Goal: Find specific page/section: Find specific page/section

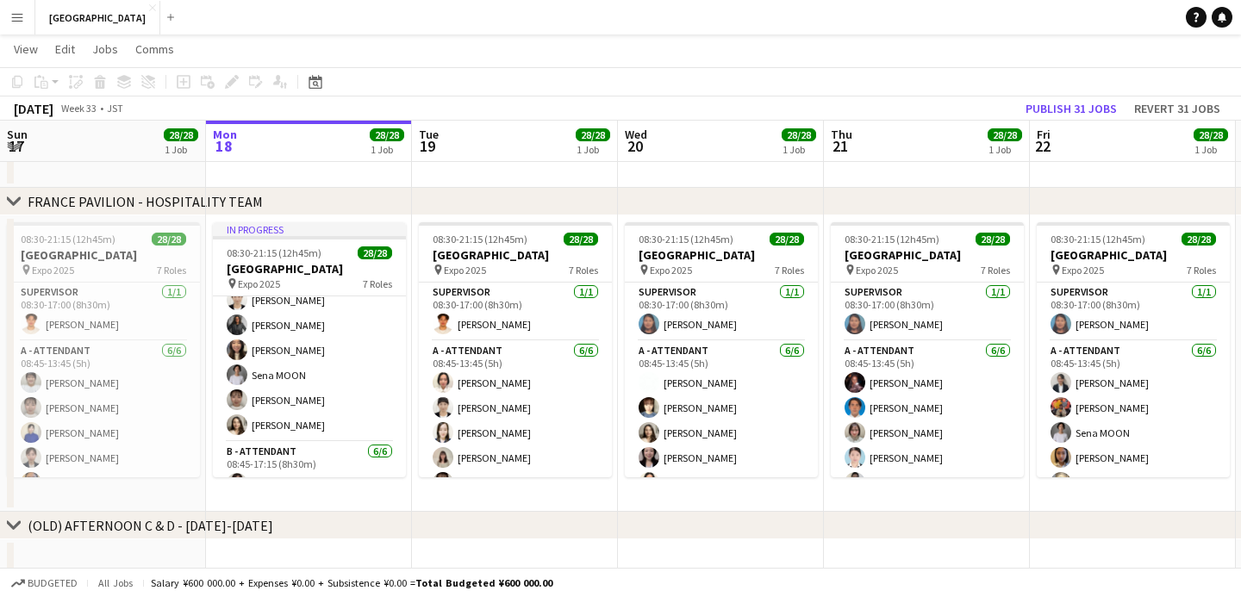
scroll to position [94, 0]
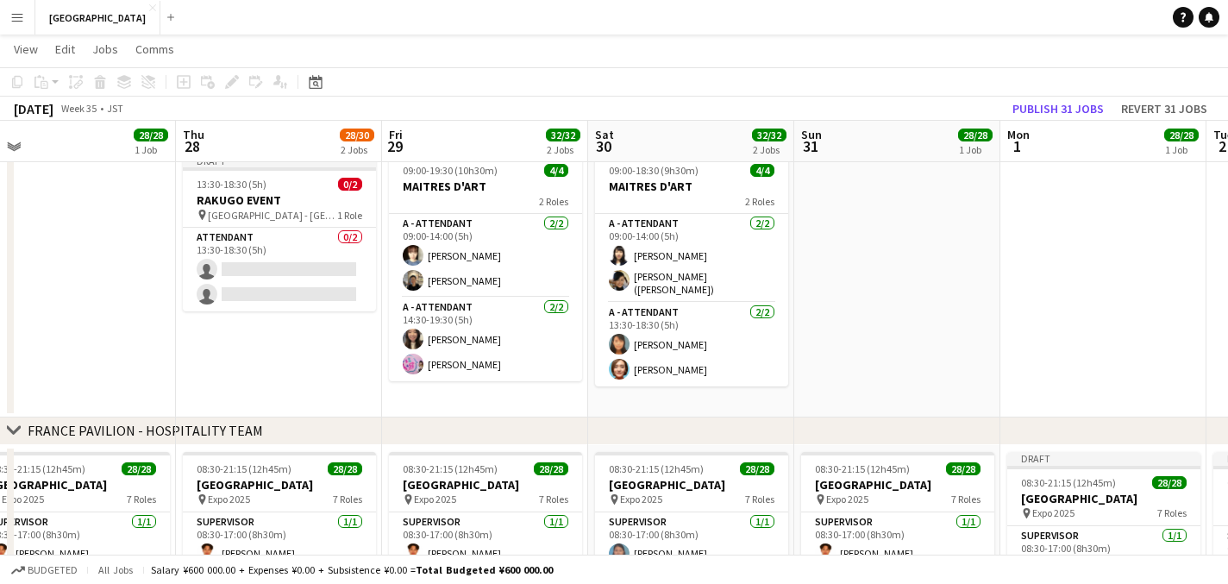
scroll to position [0, 426]
